Goal: Transaction & Acquisition: Book appointment/travel/reservation

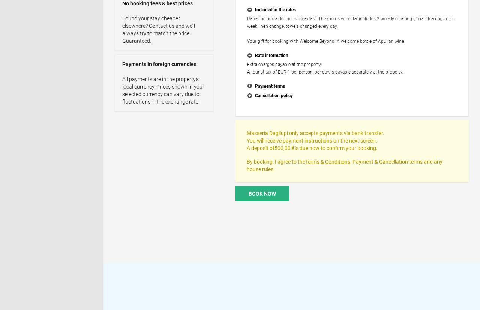
scroll to position [196, 0]
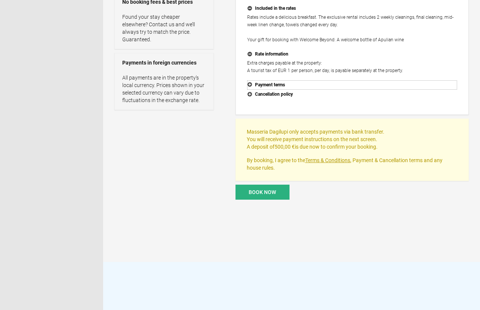
click at [250, 85] on button "Payment terms" at bounding box center [352, 85] width 210 height 10
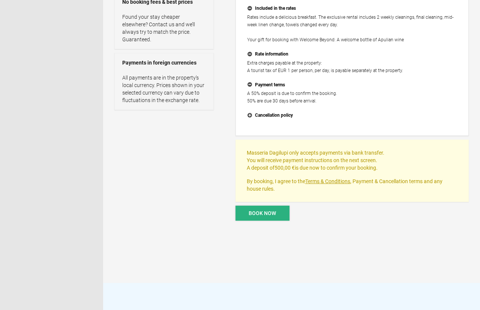
click at [256, 213] on span "Book now" at bounding box center [262, 213] width 27 height 6
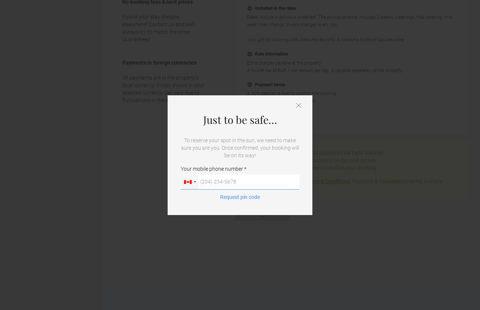
type input "5"
type input "[PHONE_NUMBER]"
click at [250, 196] on button "Request pin code" at bounding box center [240, 196] width 49 height 7
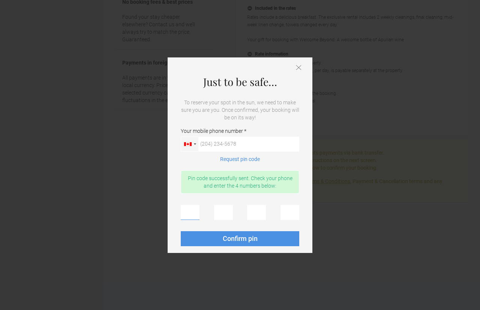
click at [187, 213] on input "text" at bounding box center [190, 212] width 19 height 15
type input "7"
type input "8"
type input "2"
type input "3"
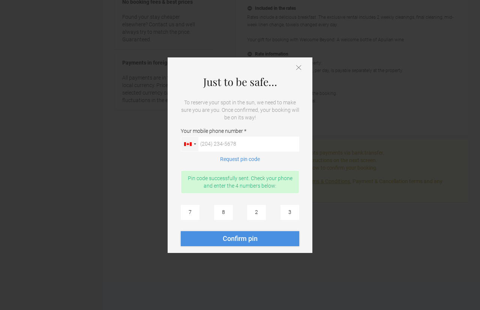
click at [230, 239] on span "Confirm pin" at bounding box center [240, 238] width 35 height 8
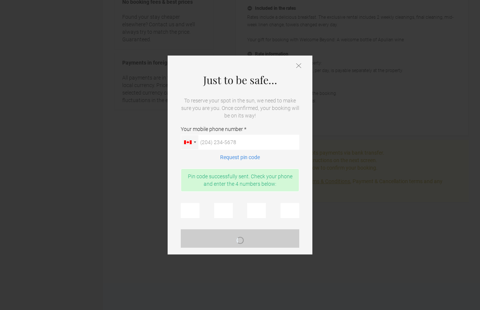
scroll to position [0, 0]
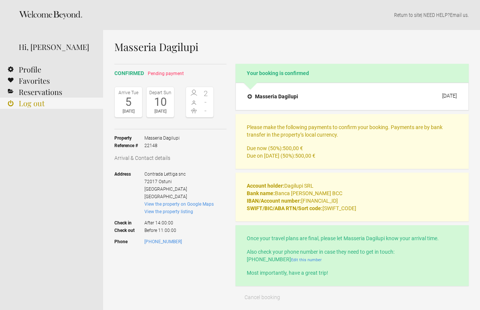
click at [30, 104] on link "Log out" at bounding box center [51, 102] width 103 height 11
